Goal: Check status

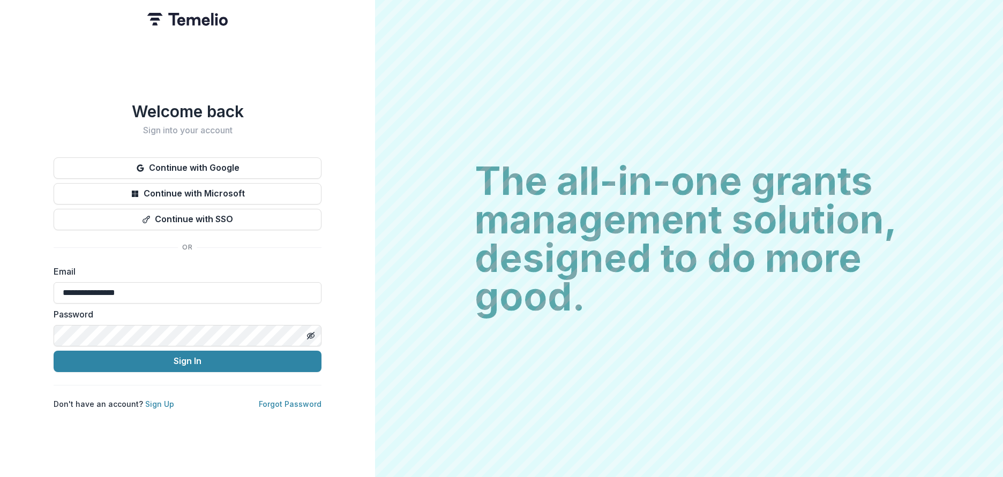
type input "**********"
click at [205, 357] on button "Sign In" at bounding box center [188, 361] width 268 height 21
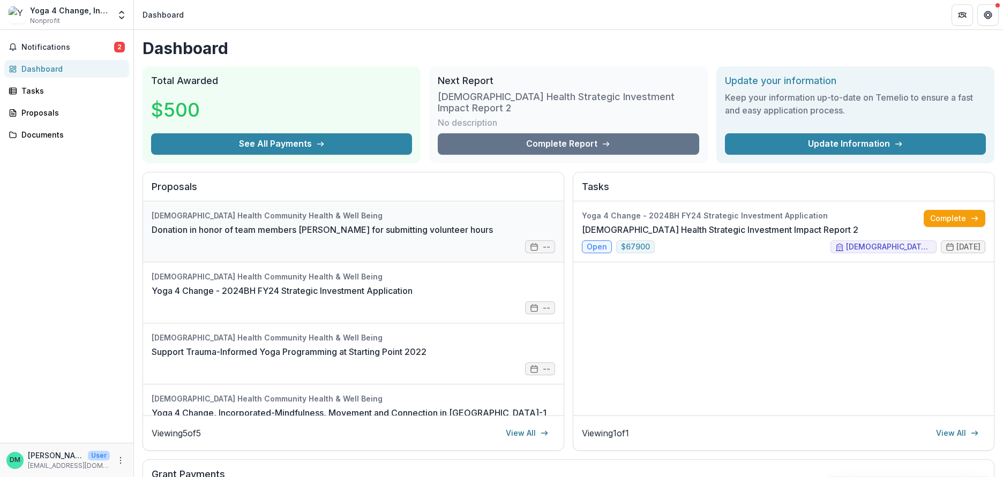
click at [234, 223] on link "Donation in honor of team members [PERSON_NAME] for submitting volunteer hours" at bounding box center [322, 229] width 341 height 13
click at [51, 45] on span "Notifications" at bounding box center [67, 47] width 93 height 9
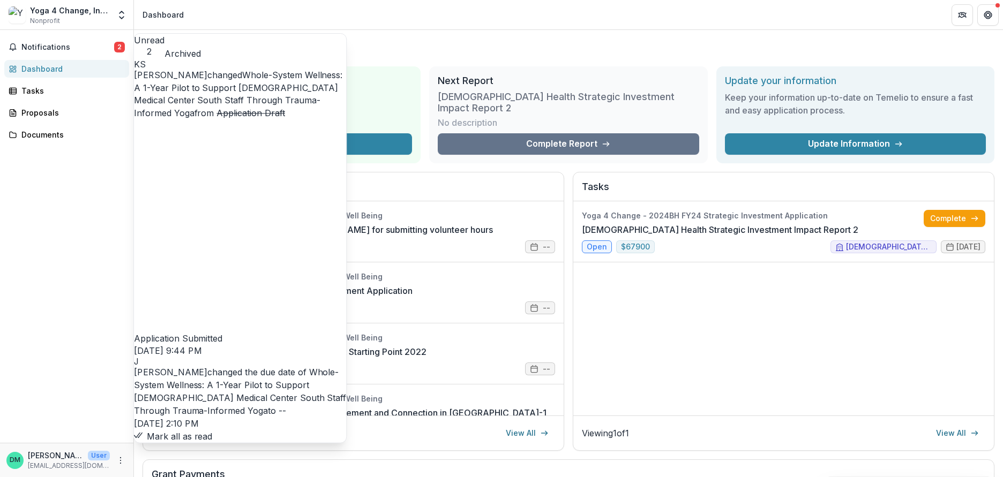
click at [718, 305] on div "Yoga 4 Change - 2024BH FY24 Strategic Investment Application [DEMOGRAPHIC_DATA]…" at bounding box center [783, 308] width 421 height 214
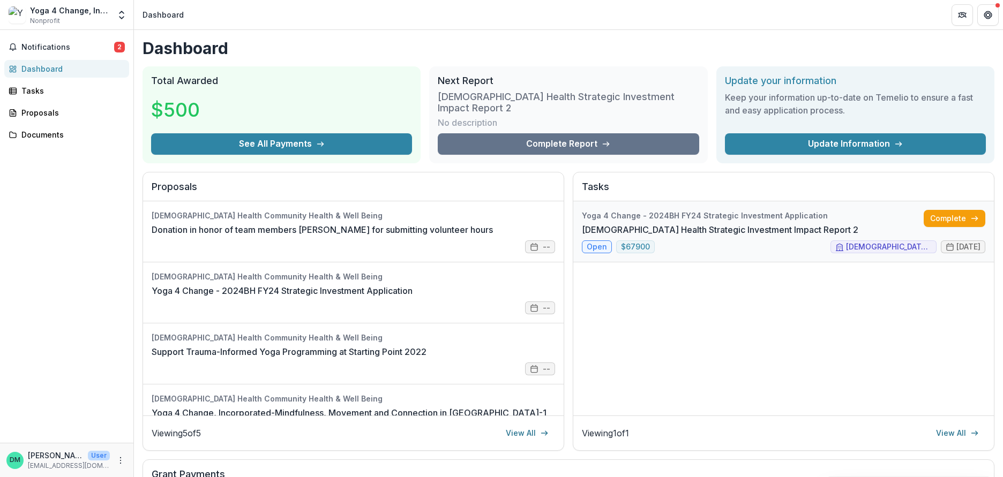
click at [715, 223] on link "[DEMOGRAPHIC_DATA] Health Strategic Investment Impact Report 2" at bounding box center [720, 229] width 276 height 13
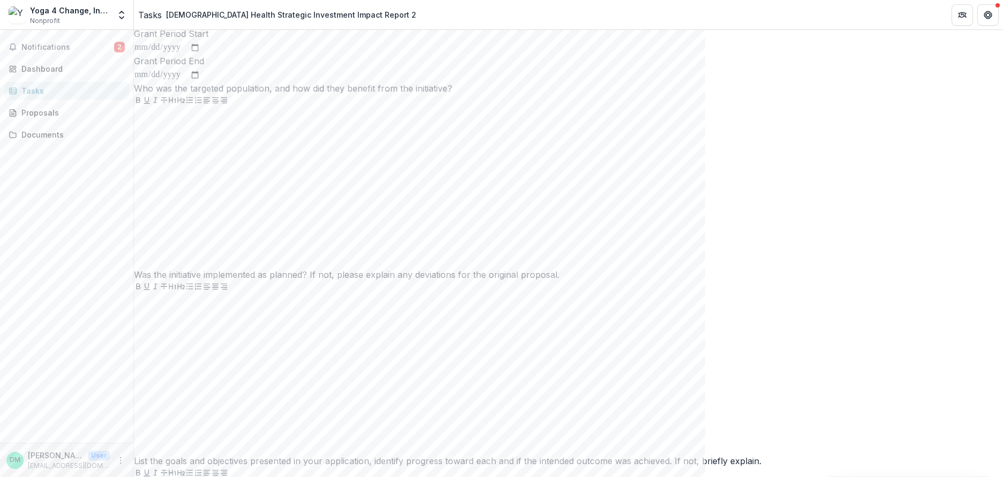
scroll to position [419, 0]
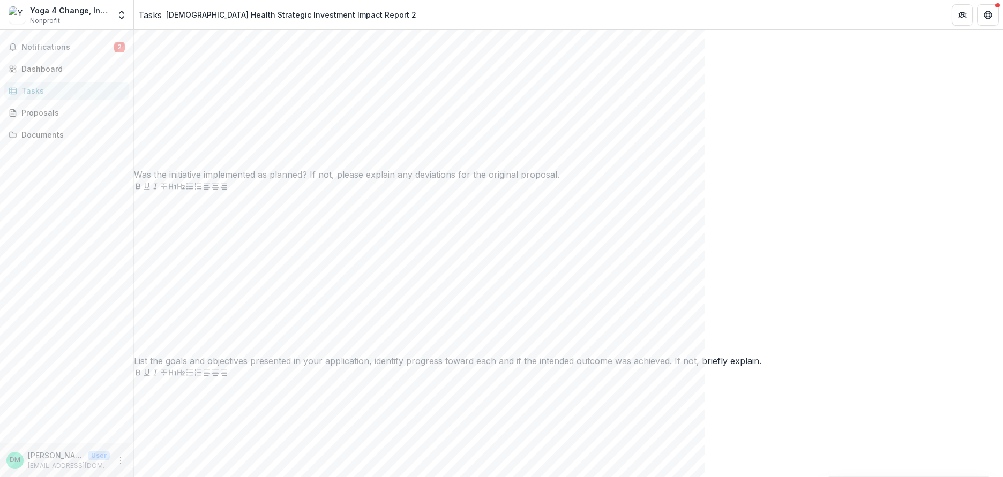
drag, startPoint x: 647, startPoint y: 170, endPoint x: 302, endPoint y: 166, distance: 345.0
copy p "Who was the targeted population, and how did they benefit from the initiative?"
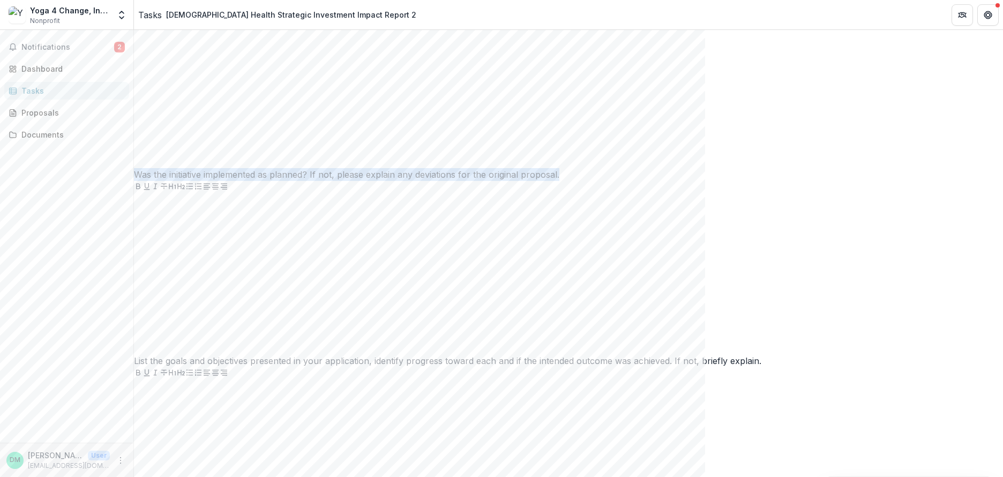
drag, startPoint x: 424, startPoint y: 408, endPoint x: 310, endPoint y: 387, distance: 116.5
copy p "Was the initiative implemented as planned? If not, please explain any deviation…"
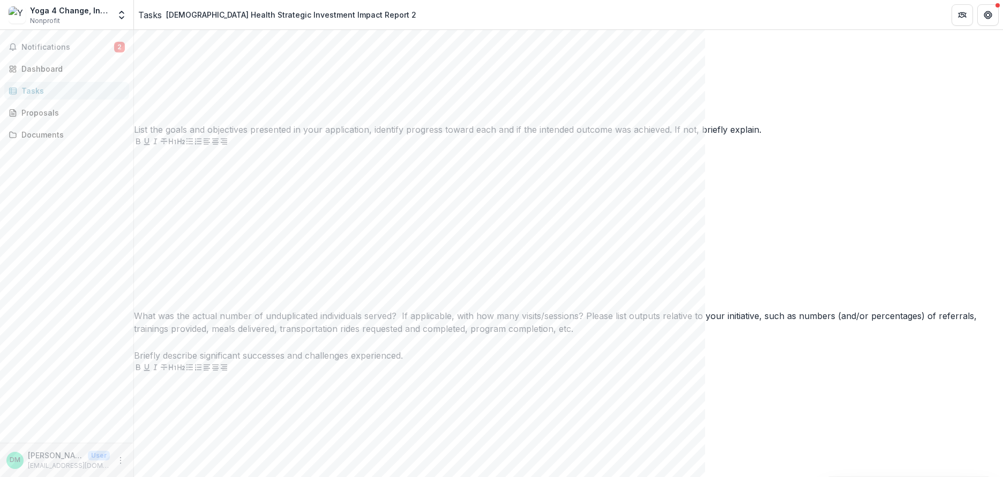
scroll to position [724, 0]
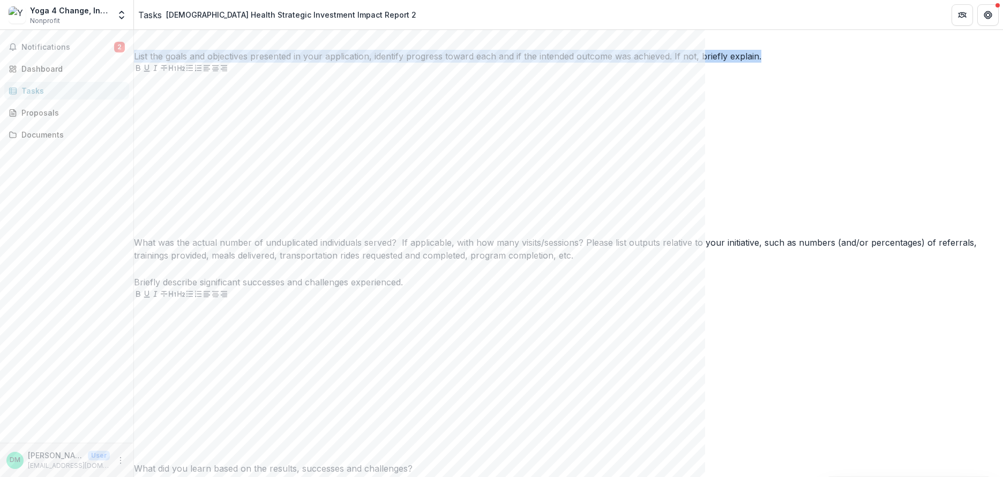
drag, startPoint x: 639, startPoint y: 333, endPoint x: 304, endPoint y: 313, distance: 335.9
click at [304, 313] on div "**********" at bounding box center [568, 201] width 869 height 1621
copy p "List the goals and objectives presented in your application, identify progress …"
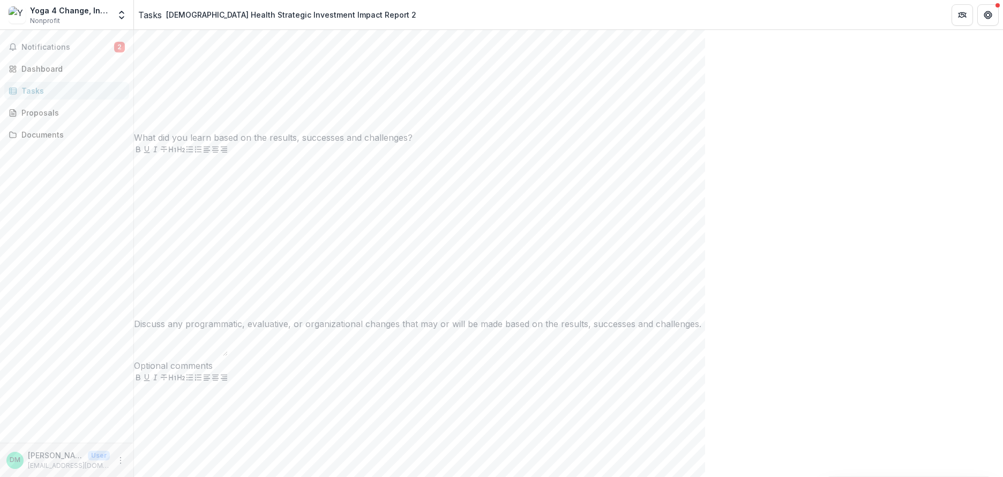
scroll to position [1039, 0]
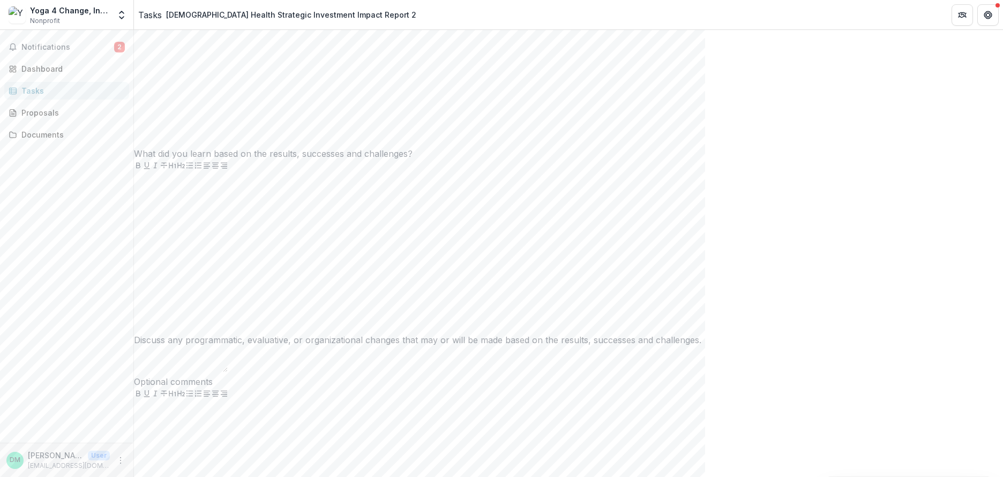
drag, startPoint x: 640, startPoint y: 284, endPoint x: 309, endPoint y: 238, distance: 334.8
copy p "What was the actual number of unduplicated individuals served? If applicable, w…"
drag, startPoint x: 595, startPoint y: 331, endPoint x: 318, endPoint y: 322, distance: 277.1
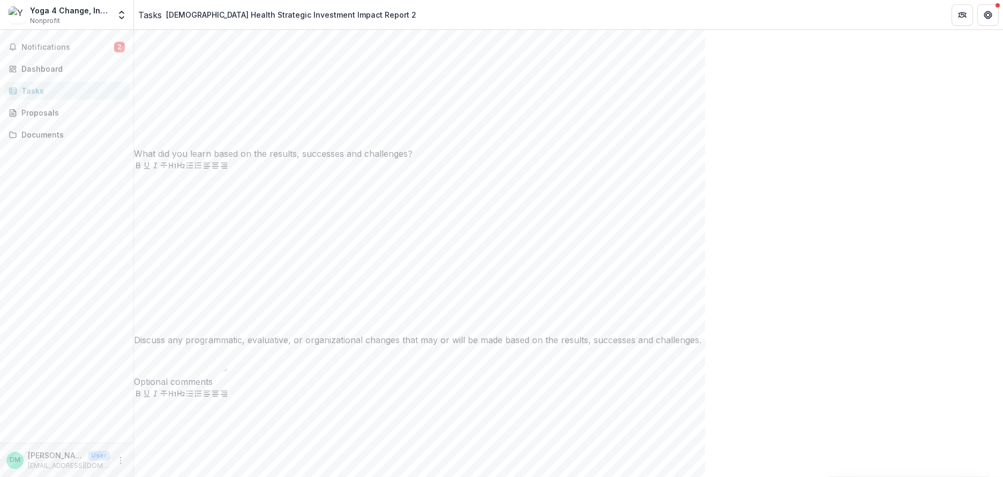
drag, startPoint x: 605, startPoint y: 325, endPoint x: 274, endPoint y: 320, distance: 331.1
copy p "Briefly describe significant successes and challenges experienced."
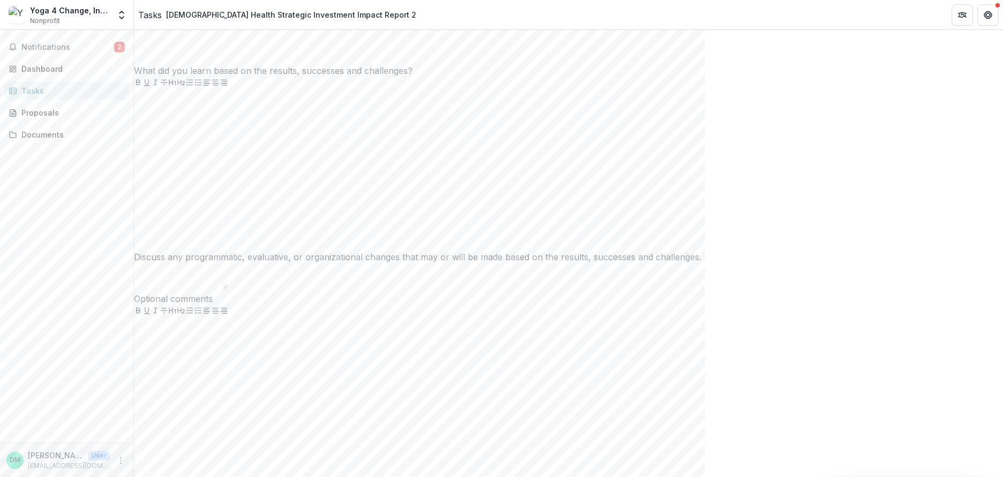
scroll to position [1273, 0]
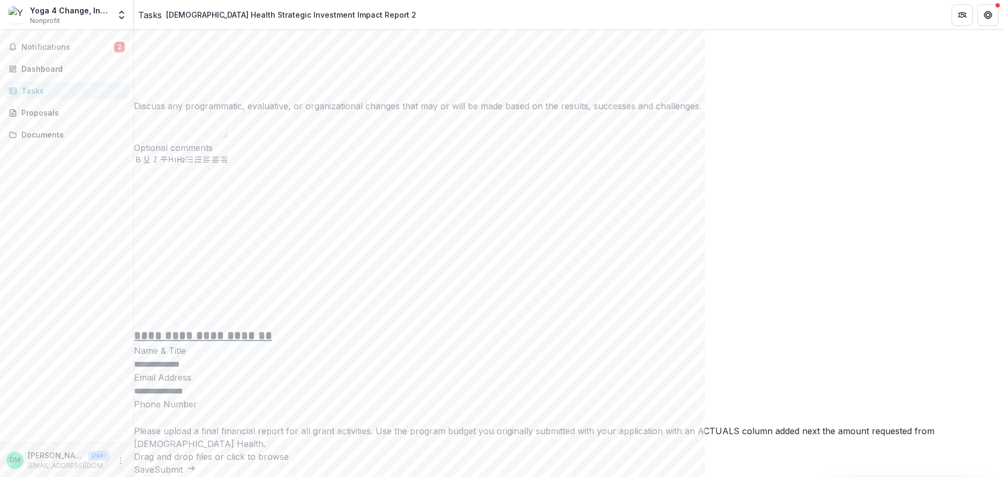
drag, startPoint x: 593, startPoint y: 313, endPoint x: 319, endPoint y: 313, distance: 274.3
drag, startPoint x: 594, startPoint y: 312, endPoint x: 312, endPoint y: 313, distance: 281.2
copy p "What did you learn based on the results, successes and challenges?"
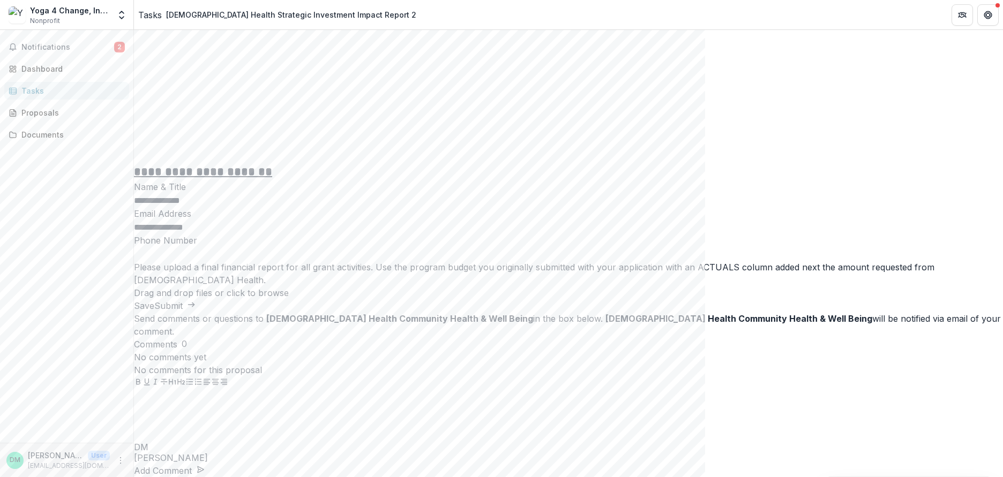
scroll to position [1529, 0]
drag, startPoint x: 557, startPoint y: 290, endPoint x: 311, endPoint y: 280, distance: 246.6
copy p "Discuss any programmatic, evaluative, or organizational changes that may or wil…"
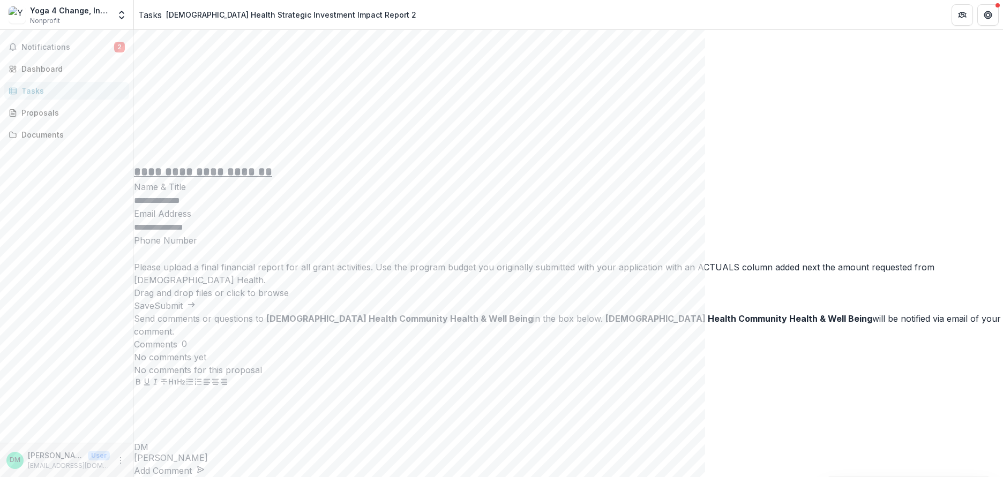
drag, startPoint x: 374, startPoint y: 272, endPoint x: 299, endPoint y: 275, distance: 74.5
copy p "Optional comments"
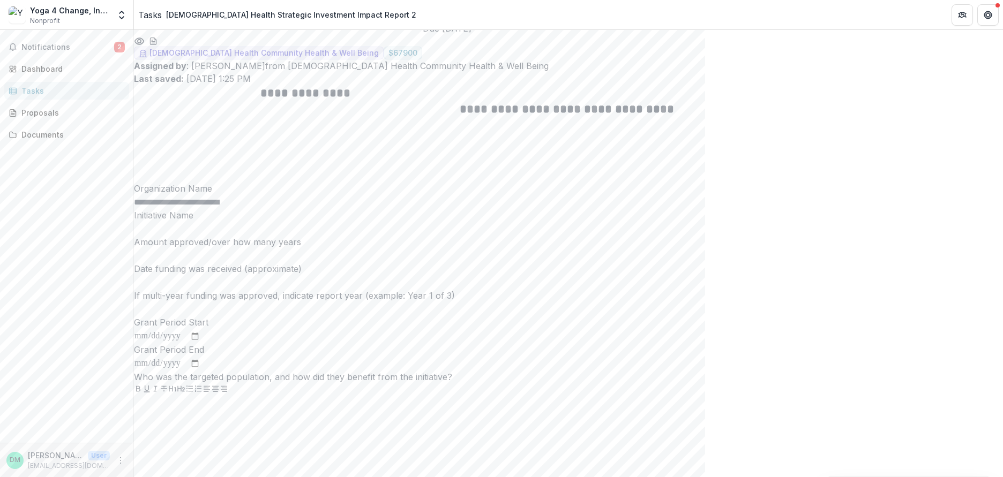
scroll to position [0, 0]
